Goal: Find specific page/section: Find specific page/section

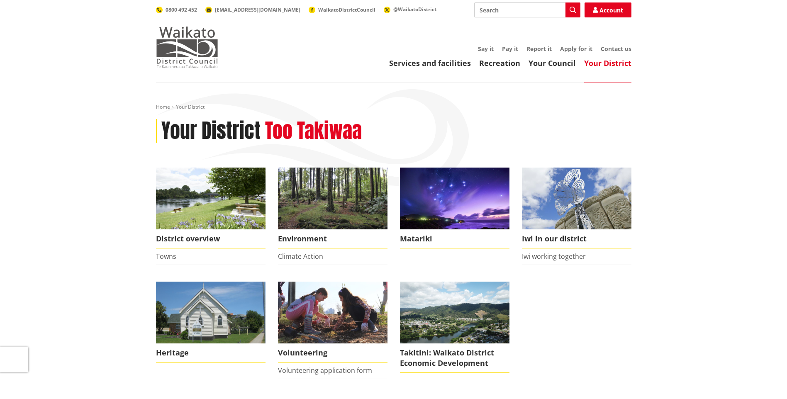
click at [209, 50] on img at bounding box center [187, 47] width 62 height 41
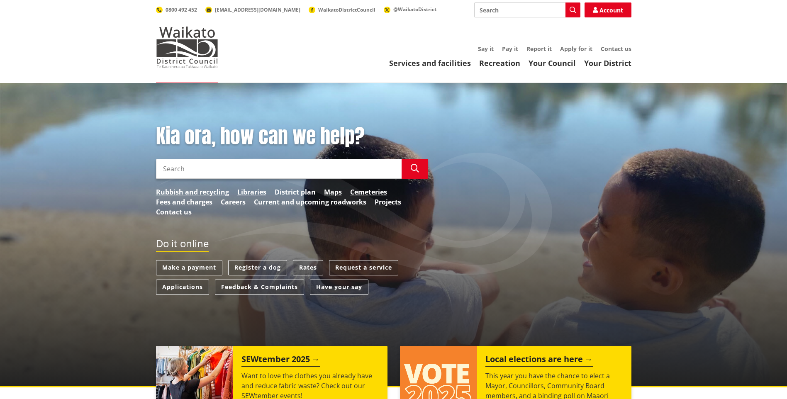
click at [290, 194] on link "District plan" at bounding box center [295, 192] width 41 height 10
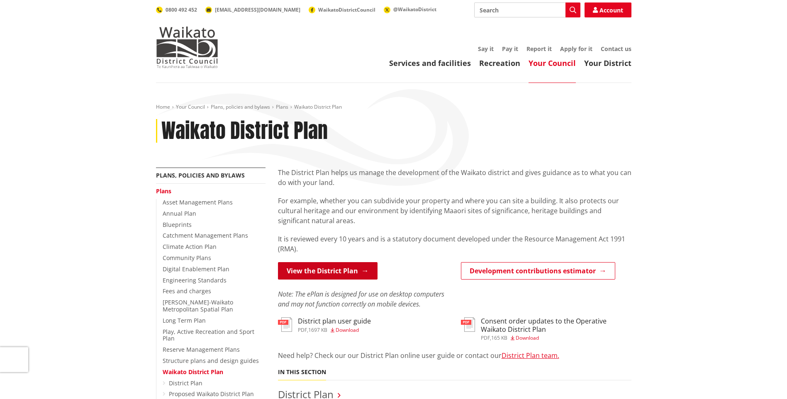
click at [334, 272] on link "View the District Plan" at bounding box center [328, 270] width 100 height 17
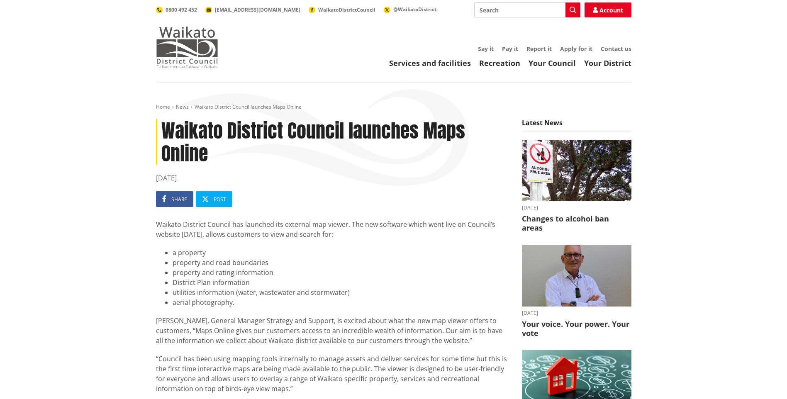
click at [191, 51] on img at bounding box center [187, 47] width 62 height 41
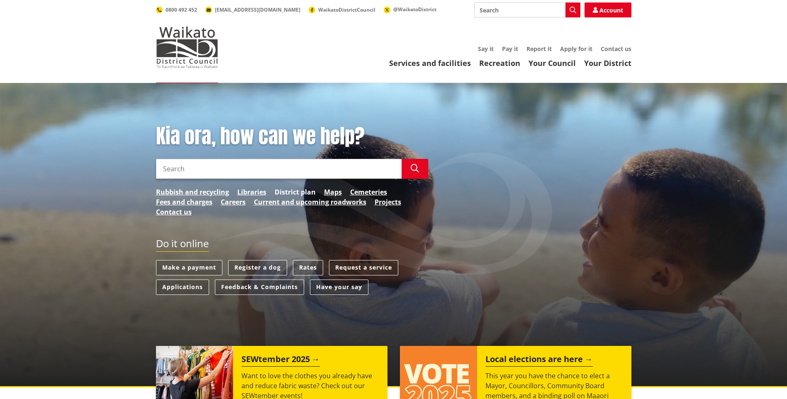
click at [287, 188] on link "District plan" at bounding box center [295, 192] width 41 height 10
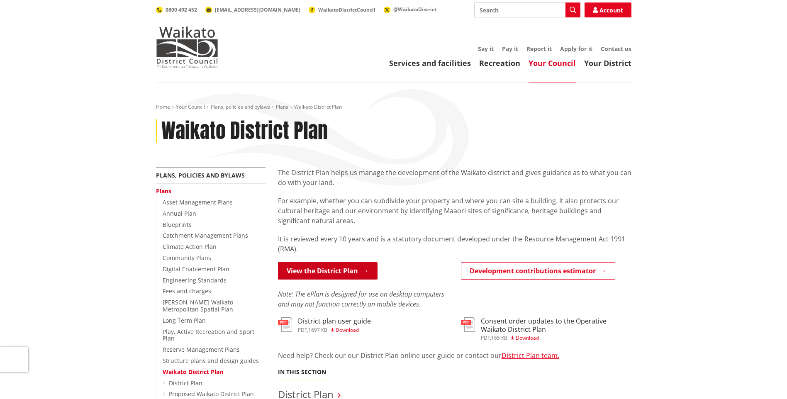
click at [317, 270] on link "View the District Plan" at bounding box center [328, 270] width 100 height 17
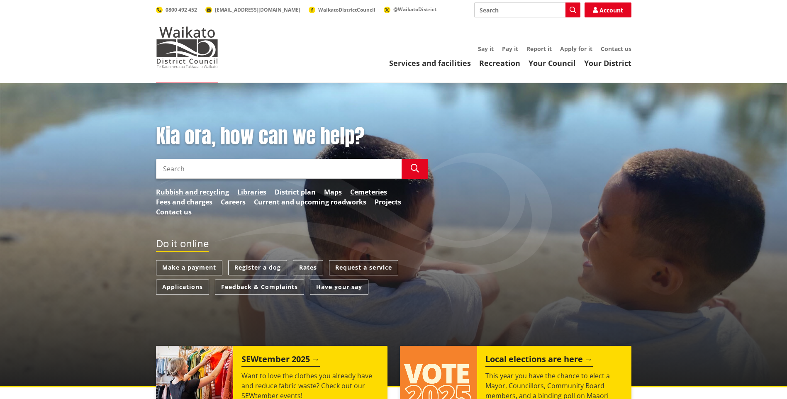
click at [298, 191] on link "District plan" at bounding box center [295, 192] width 41 height 10
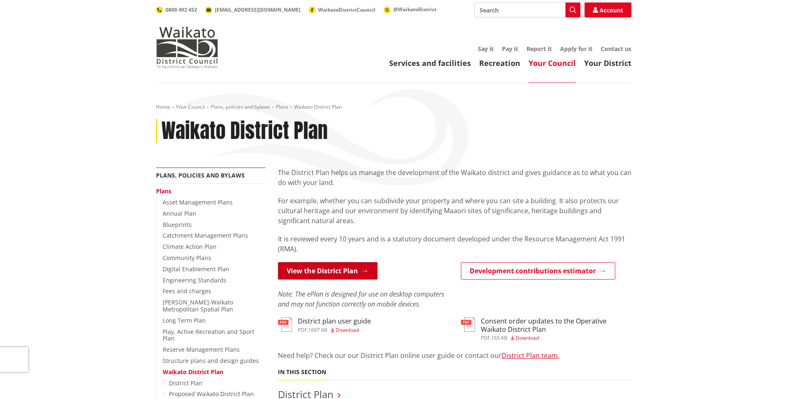
click at [332, 271] on link "View the District Plan" at bounding box center [328, 270] width 100 height 17
